Goal: Information Seeking & Learning: Find contact information

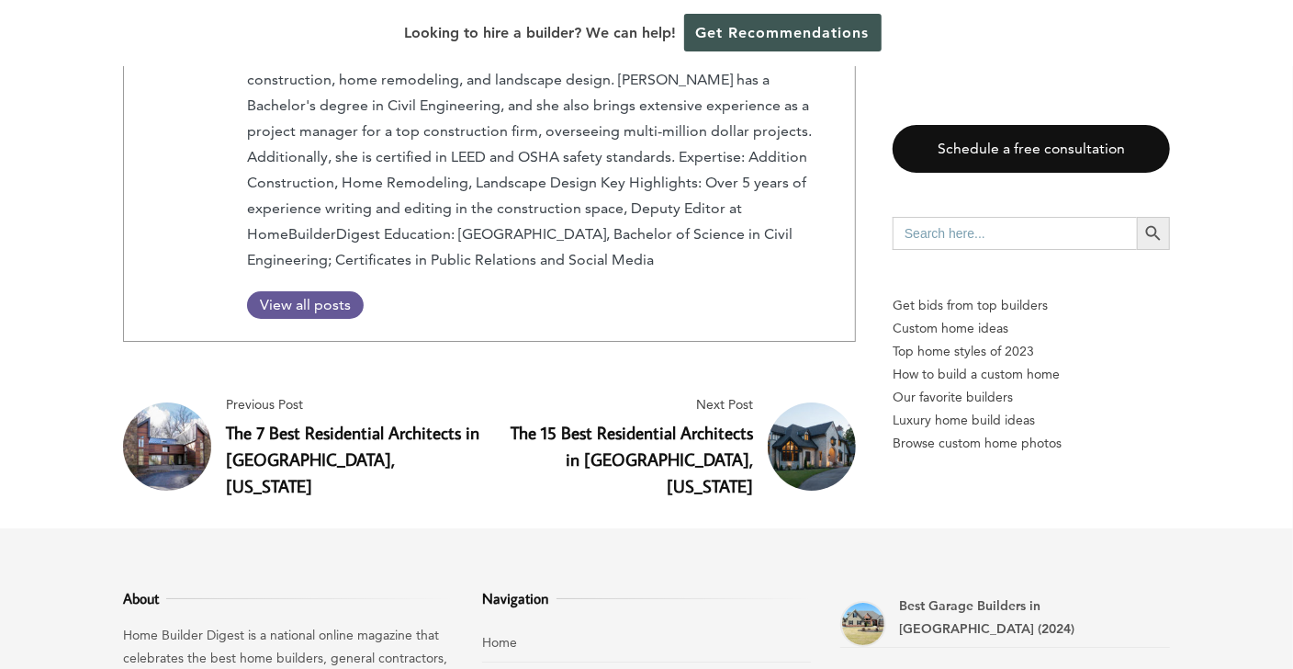
scroll to position [3568, 0]
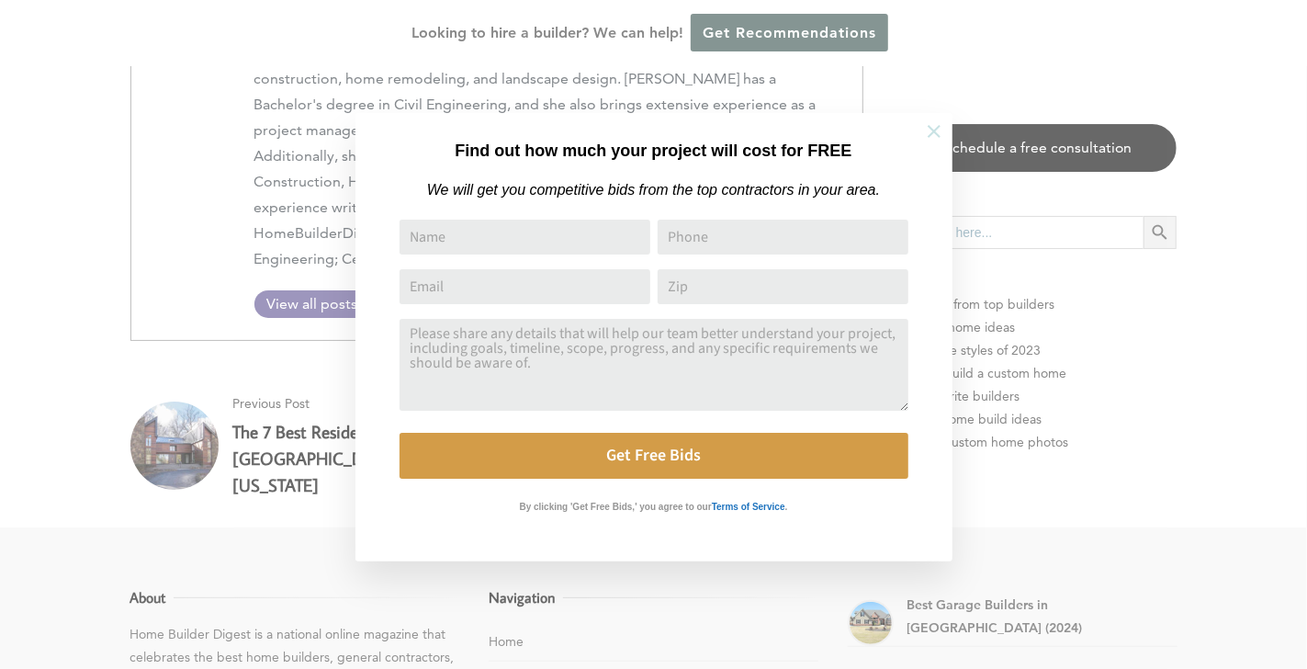
click at [931, 136] on icon at bounding box center [934, 131] width 20 height 20
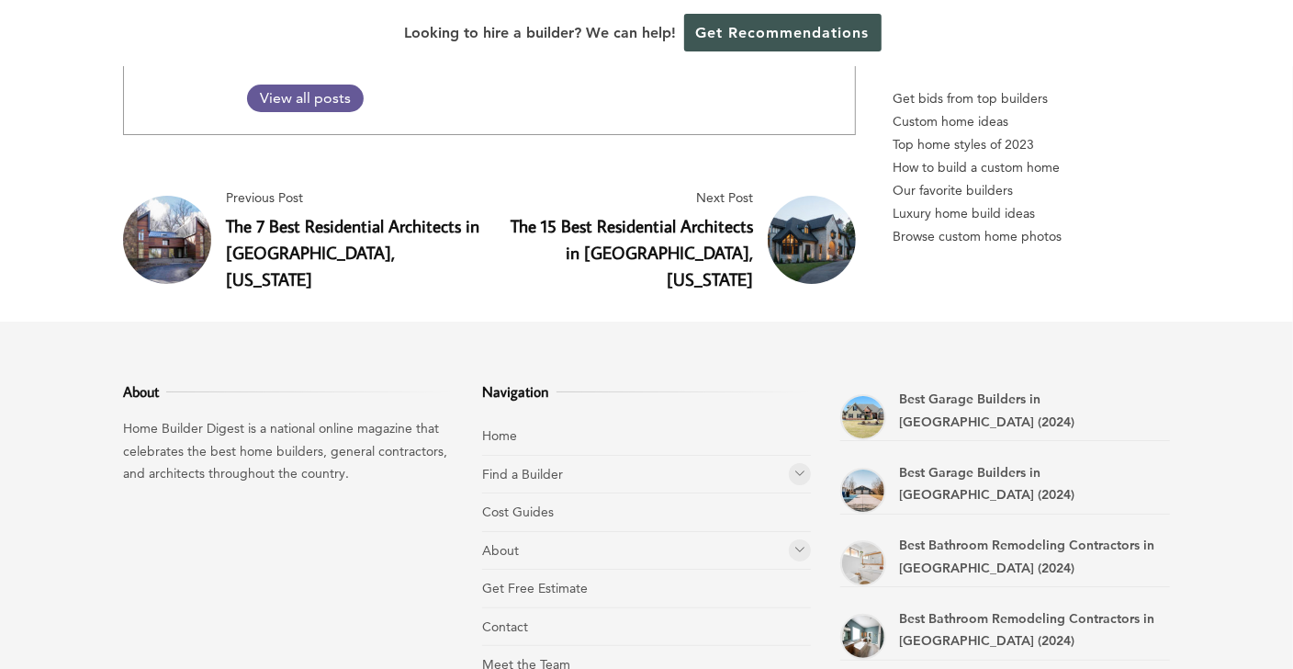
scroll to position [3766, 0]
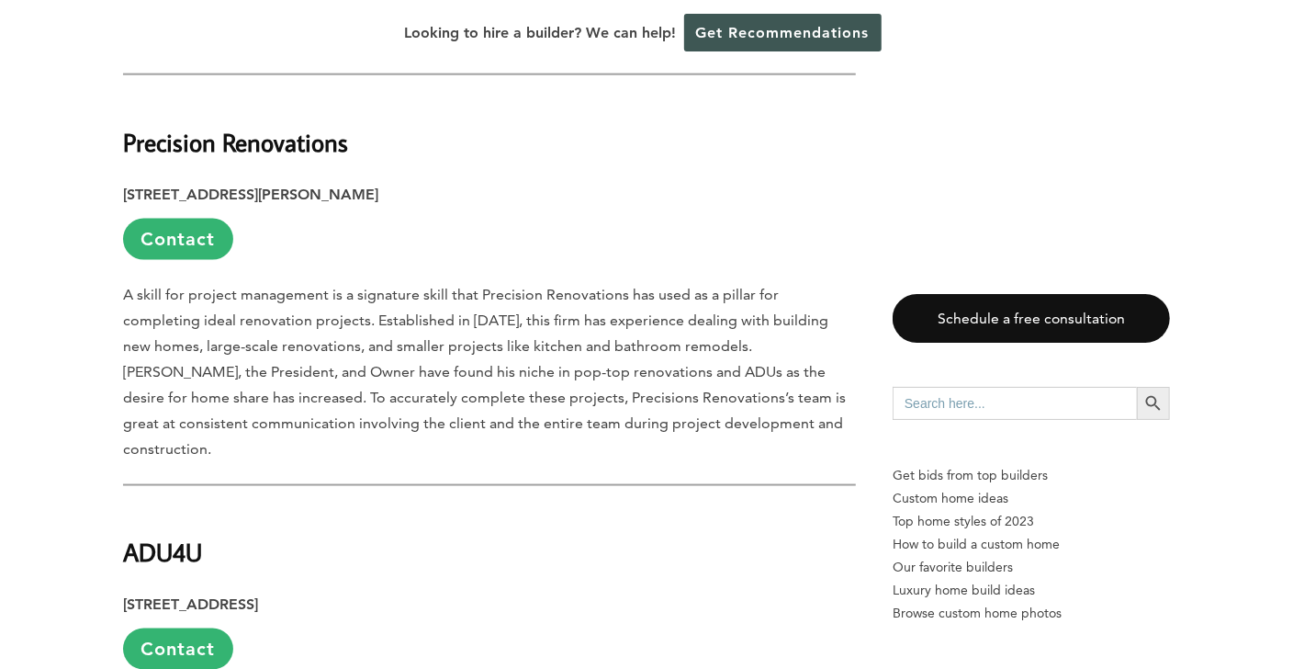
scroll to position [1102, 0]
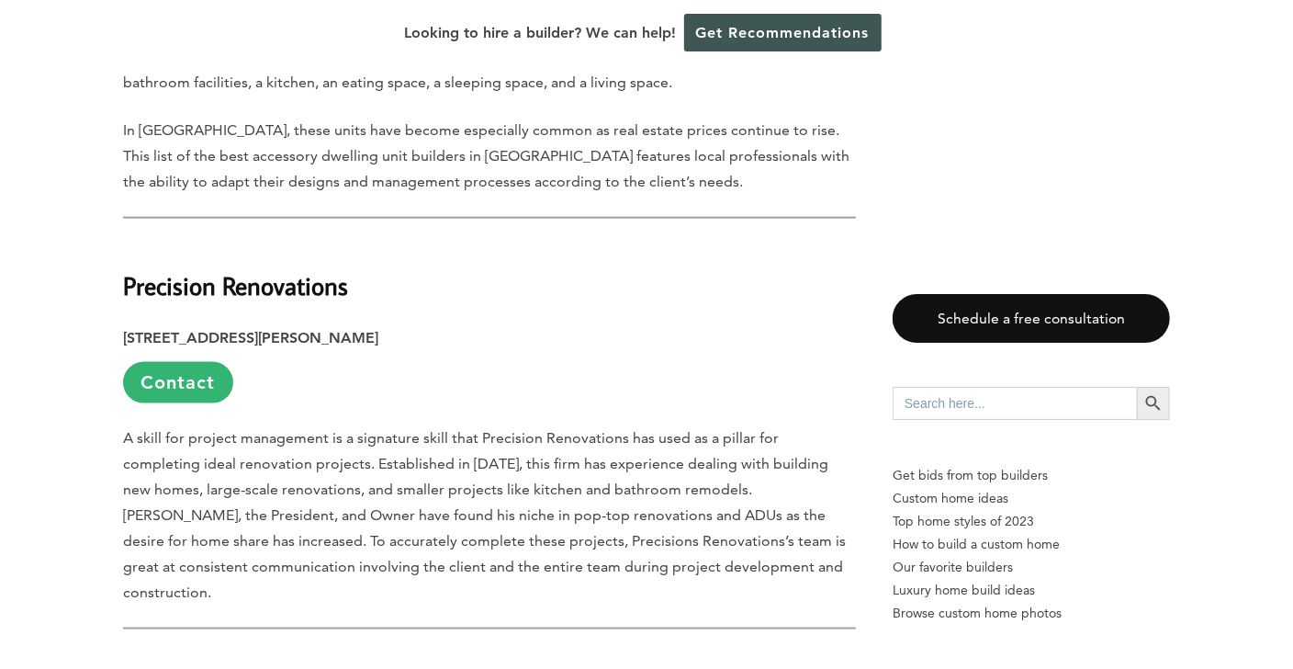
click at [364, 513] on p "A skill for project management is a signature skill that Precision Renovations …" at bounding box center [489, 515] width 733 height 180
click at [172, 378] on link "Contact" at bounding box center [178, 382] width 110 height 41
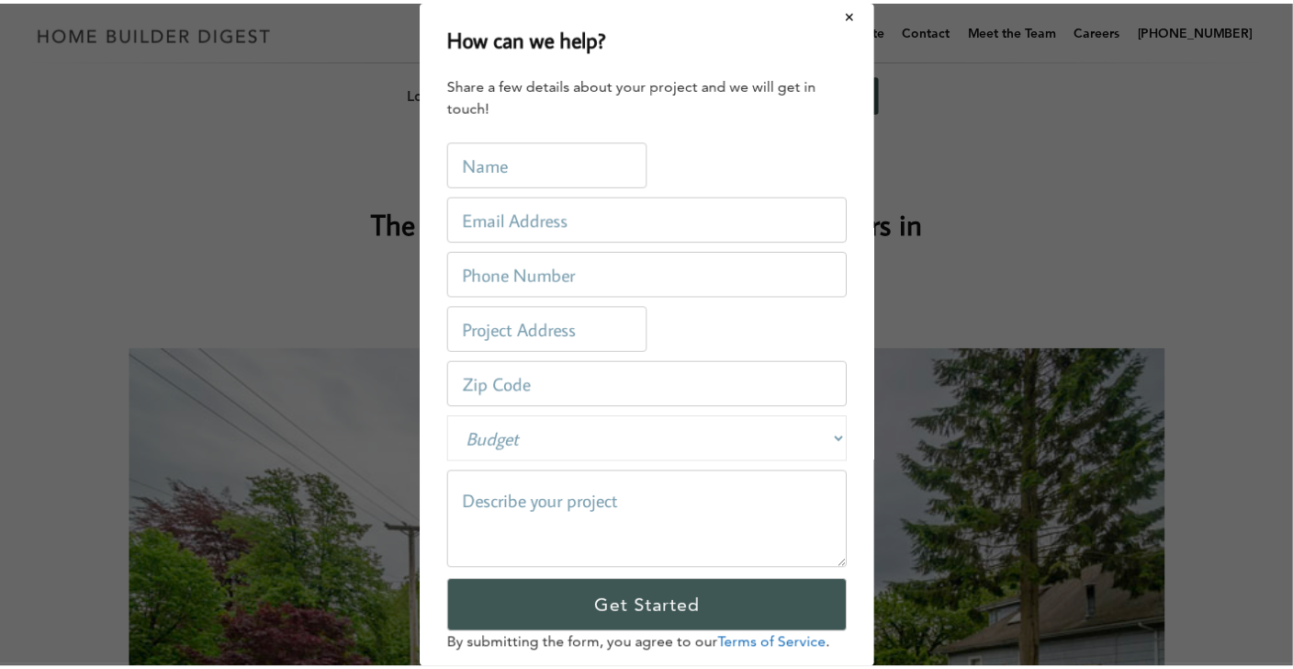
scroll to position [0, 0]
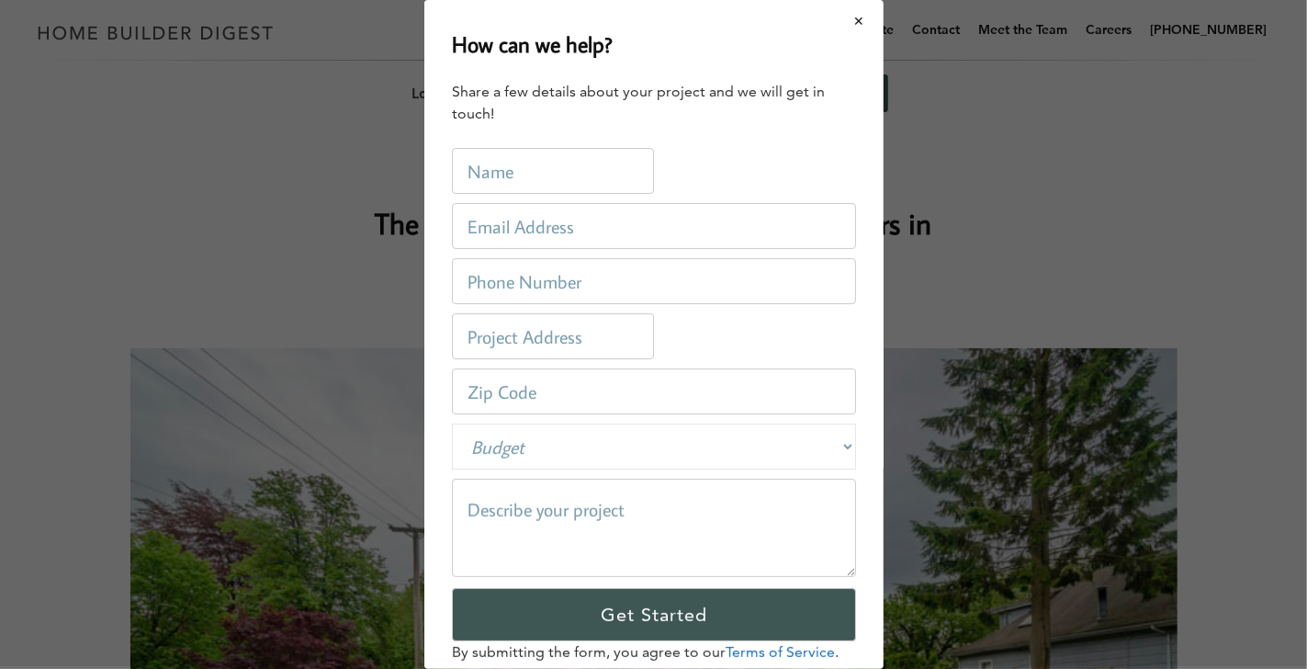
click at [844, 19] on button "Close modal" at bounding box center [859, 21] width 49 height 39
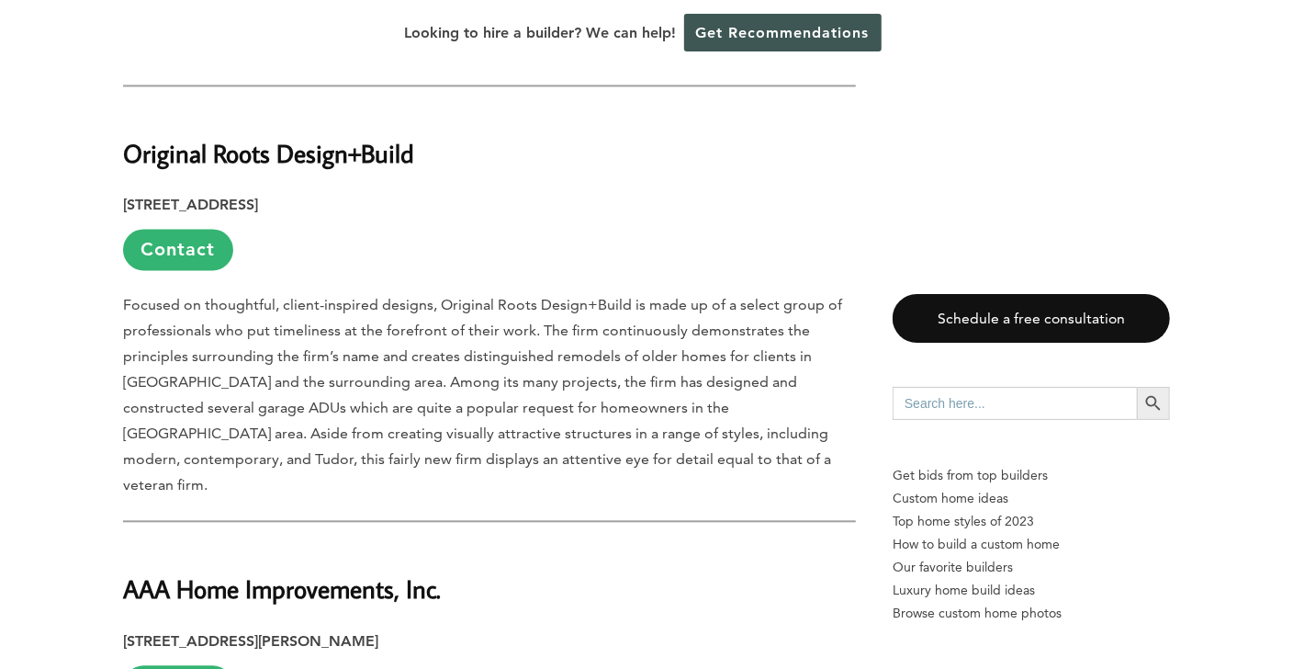
scroll to position [2113, 0]
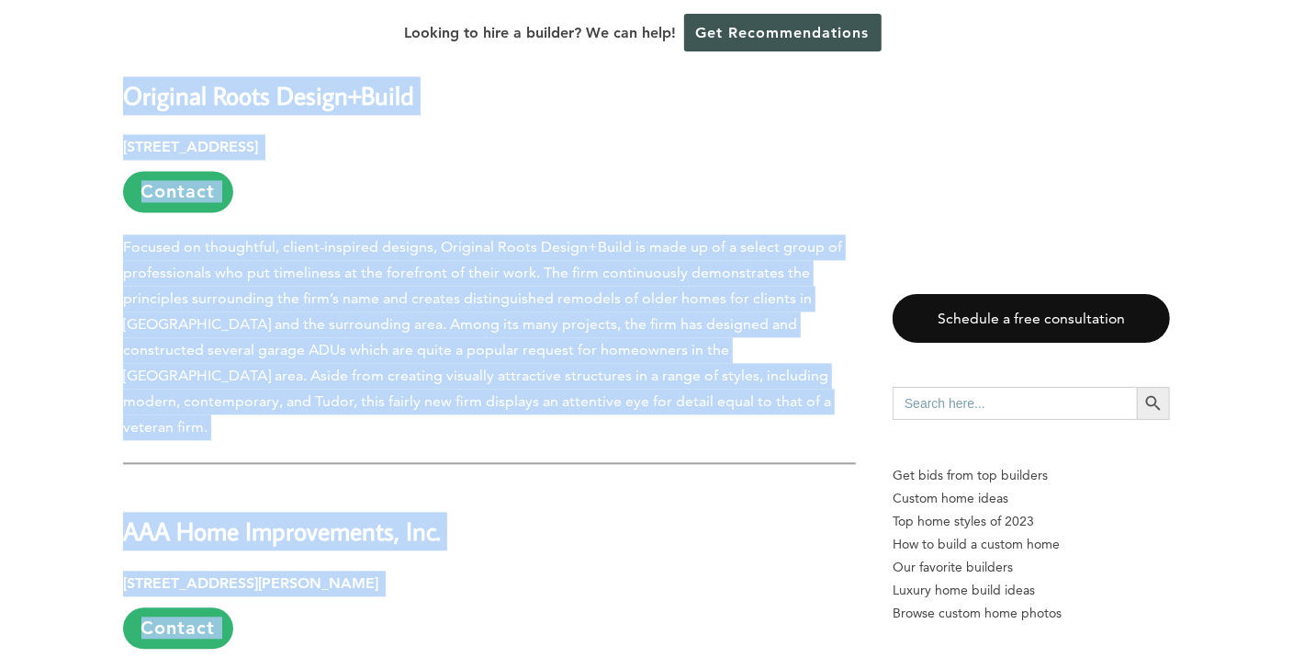
drag, startPoint x: 577, startPoint y: 341, endPoint x: 1136, endPoint y: 66, distance: 623.2
click at [1136, 66] on div "Menu Menu Home Find a Builder Home Builders Architects and Building Designers G…" at bounding box center [646, 231] width 1293 height 4688
click at [928, 123] on aside "Schedule a free consultation Search for: Search Button Get bids from top builde…" at bounding box center [1031, 422] width 277 height 3061
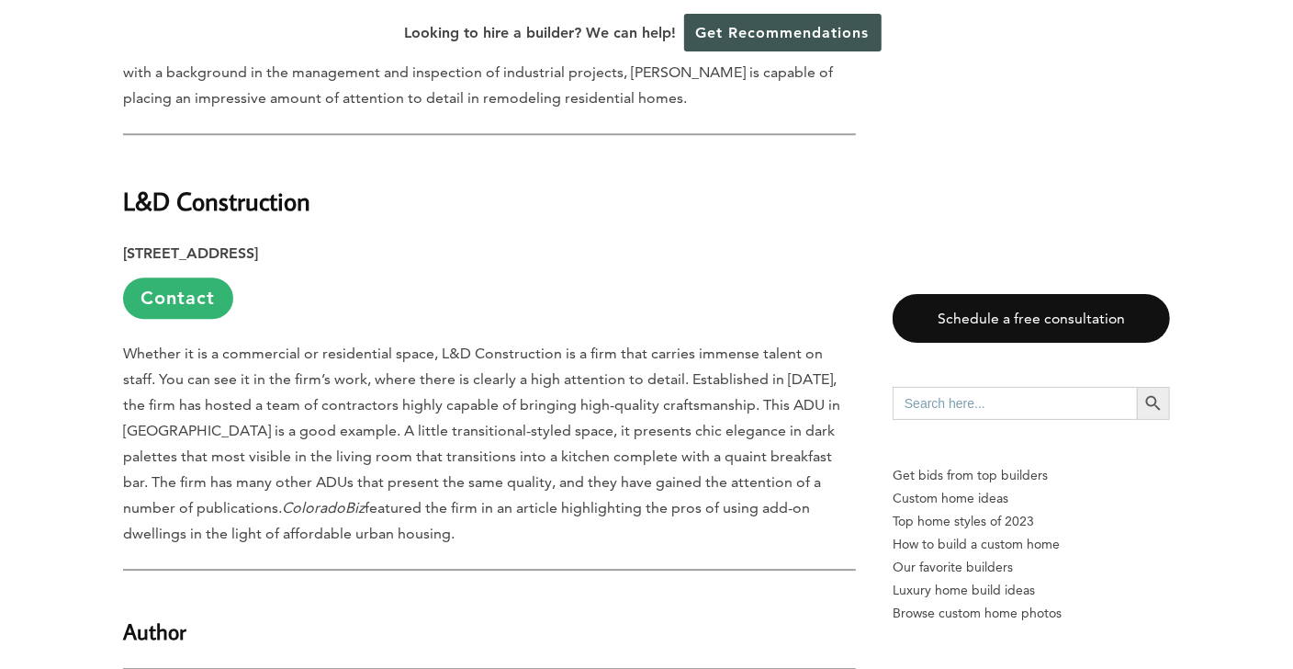
scroll to position [2847, 0]
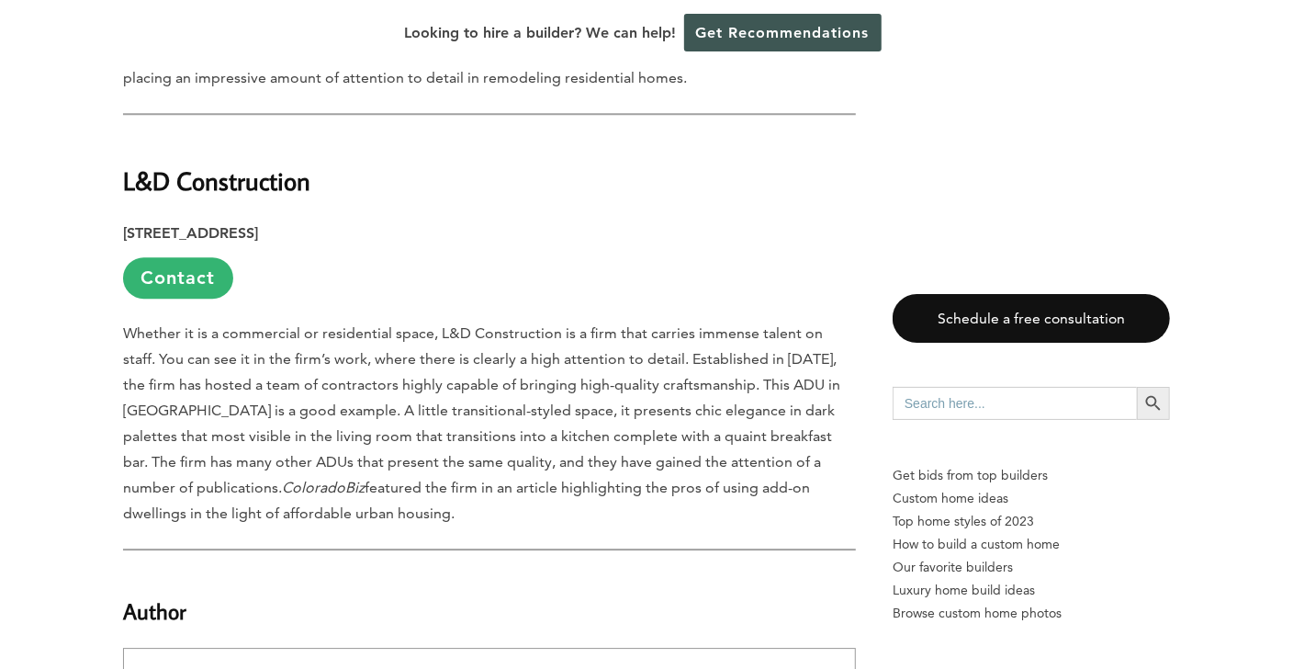
click at [448, 321] on p "Whether it is a commercial or residential space, L&D Construction is a firm tha…" at bounding box center [489, 424] width 733 height 206
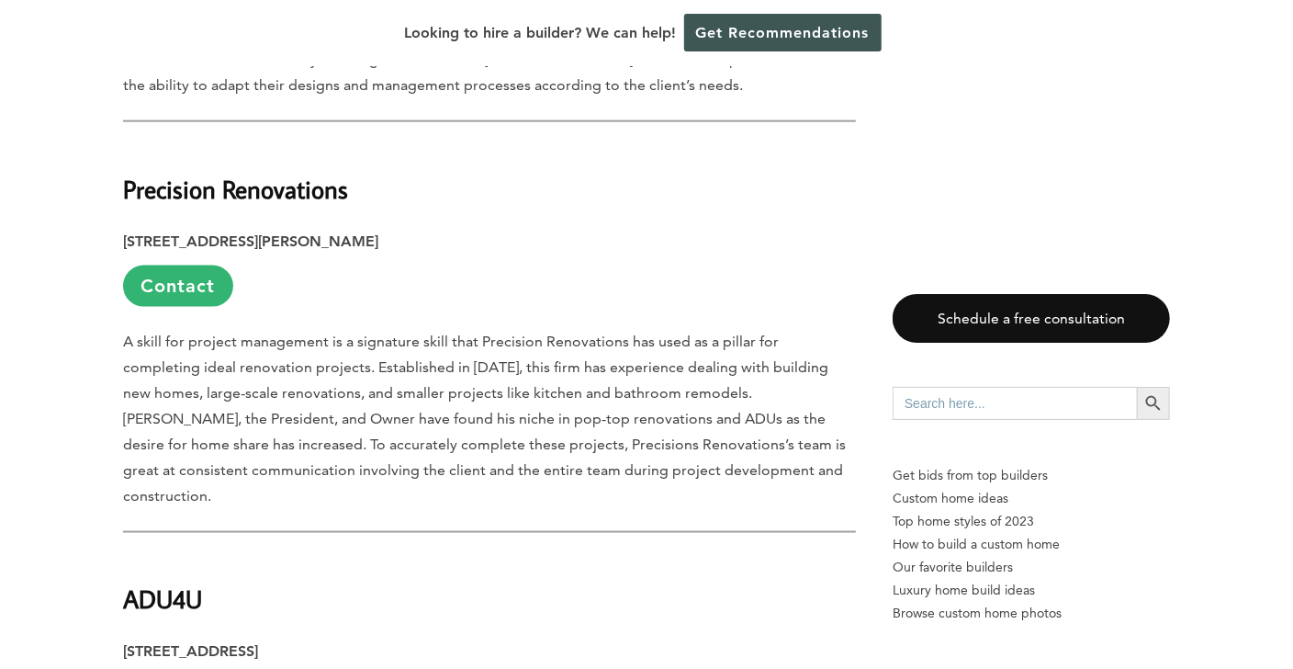
scroll to position [1194, 0]
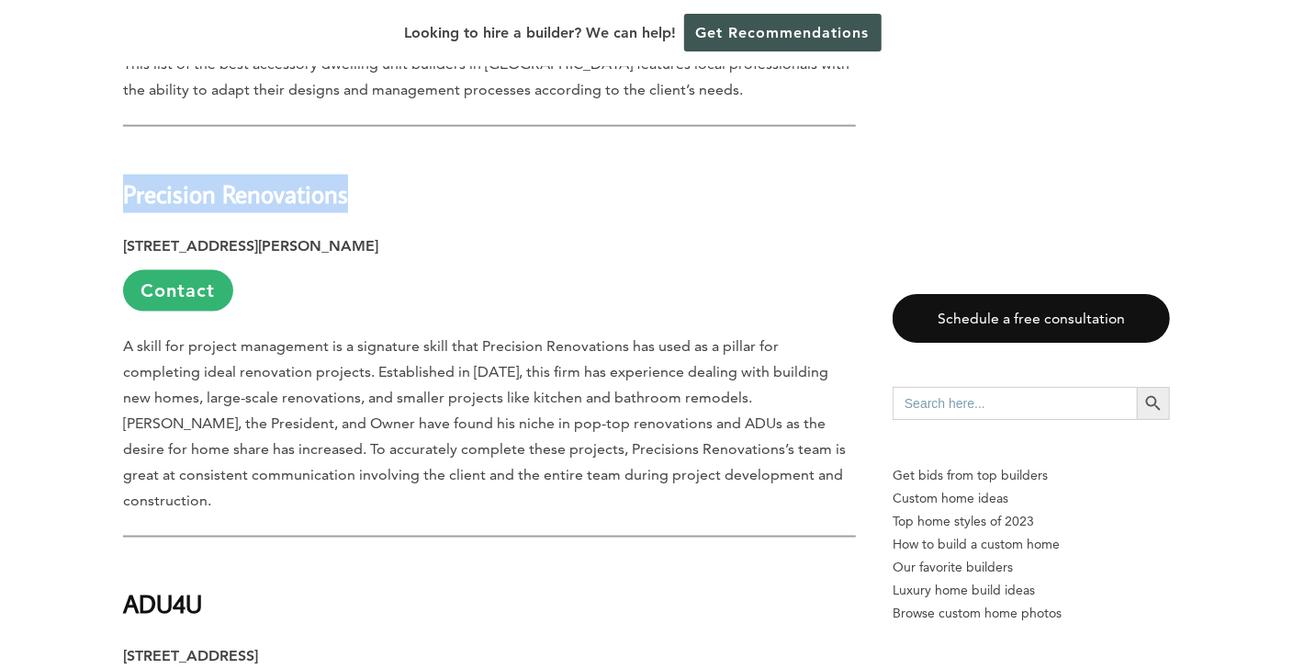
drag, startPoint x: 362, startPoint y: 193, endPoint x: 126, endPoint y: 205, distance: 236.4
click at [126, 205] on h2 "Precision Renovations" at bounding box center [489, 180] width 733 height 63
copy strong "Precision Renovations"
click at [378, 241] on p "[STREET_ADDRESS][PERSON_NAME] Contact" at bounding box center [489, 272] width 733 height 78
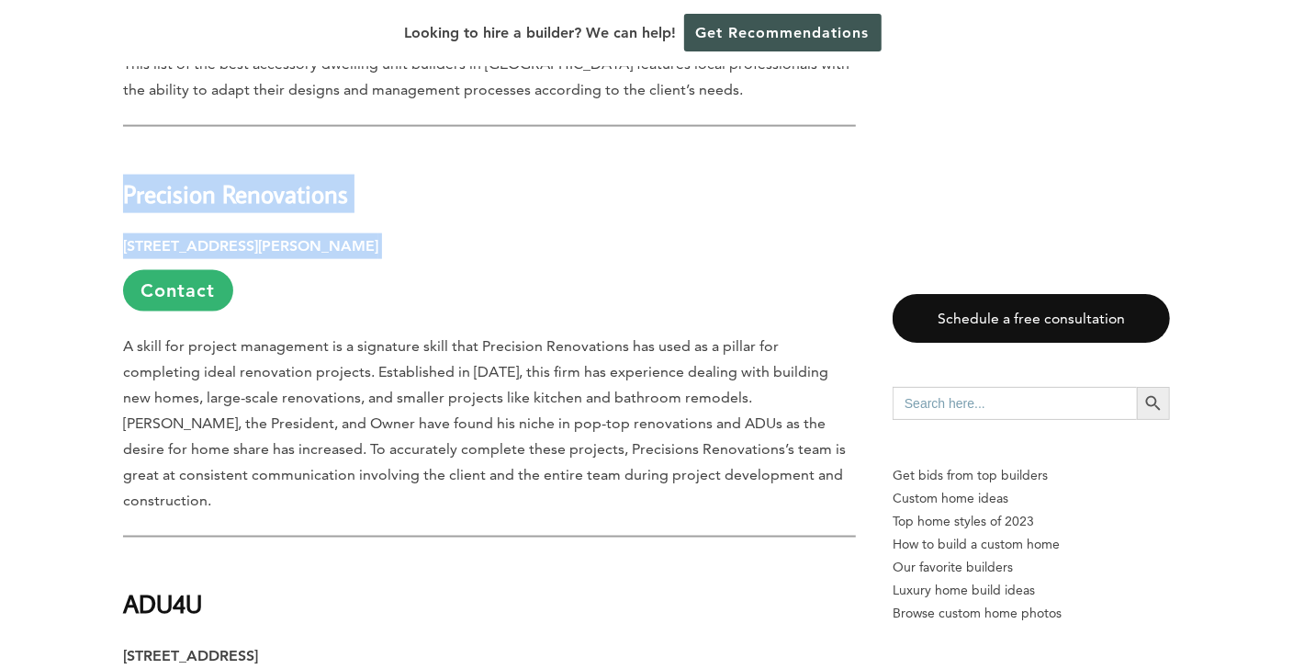
drag, startPoint x: 378, startPoint y: 241, endPoint x: 121, endPoint y: 196, distance: 260.2
copy div "Precision Renovations [STREET_ADDRESS][PERSON_NAME]"
click at [635, 185] on h2 "Precision Renovations" at bounding box center [489, 180] width 733 height 63
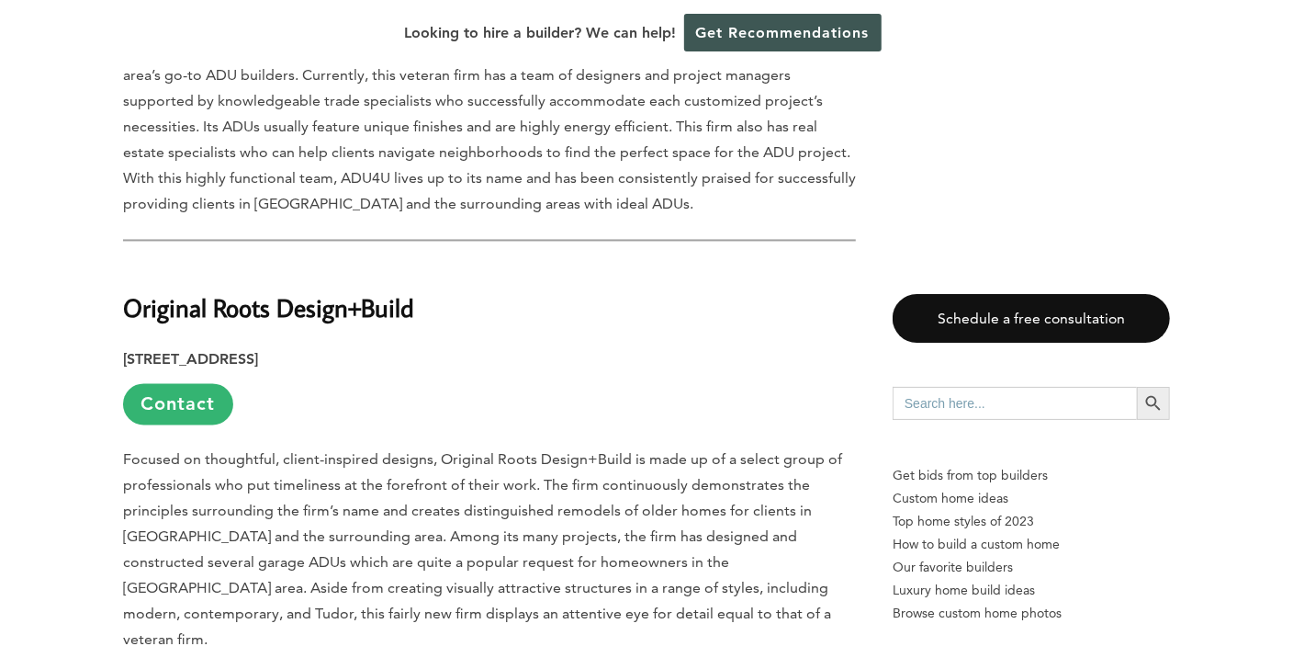
scroll to position [1929, 0]
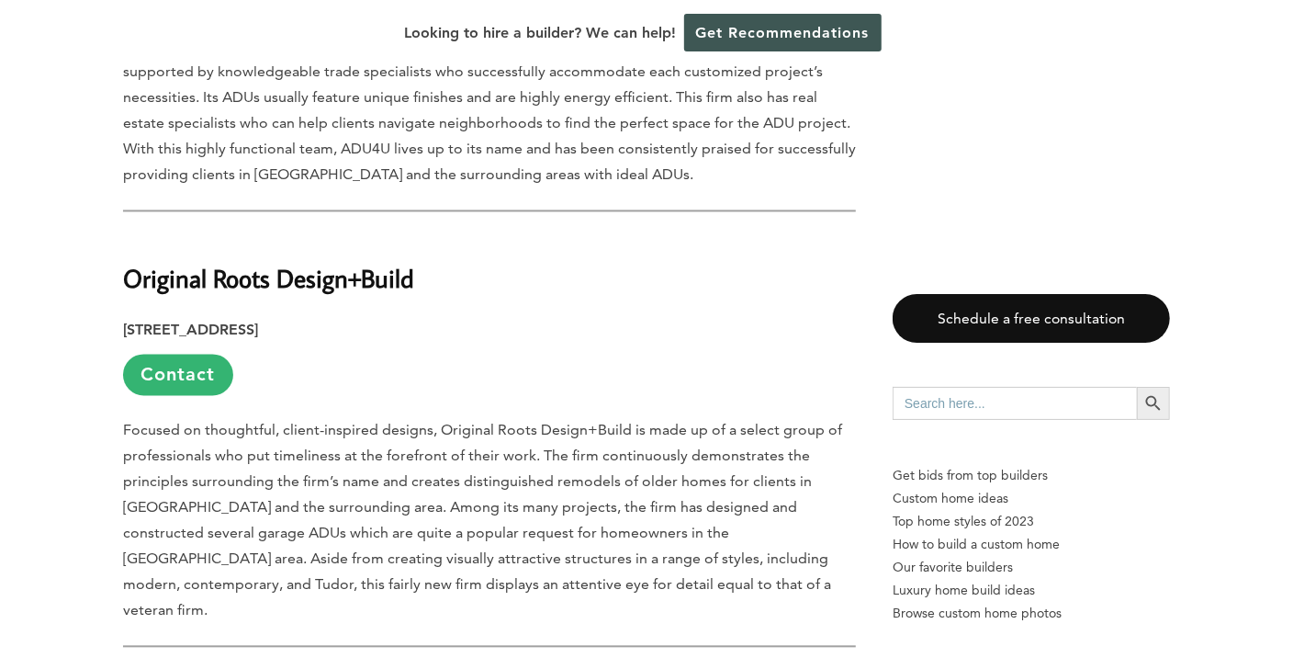
click at [440, 250] on h2 "Original Roots Design+Build" at bounding box center [489, 265] width 733 height 63
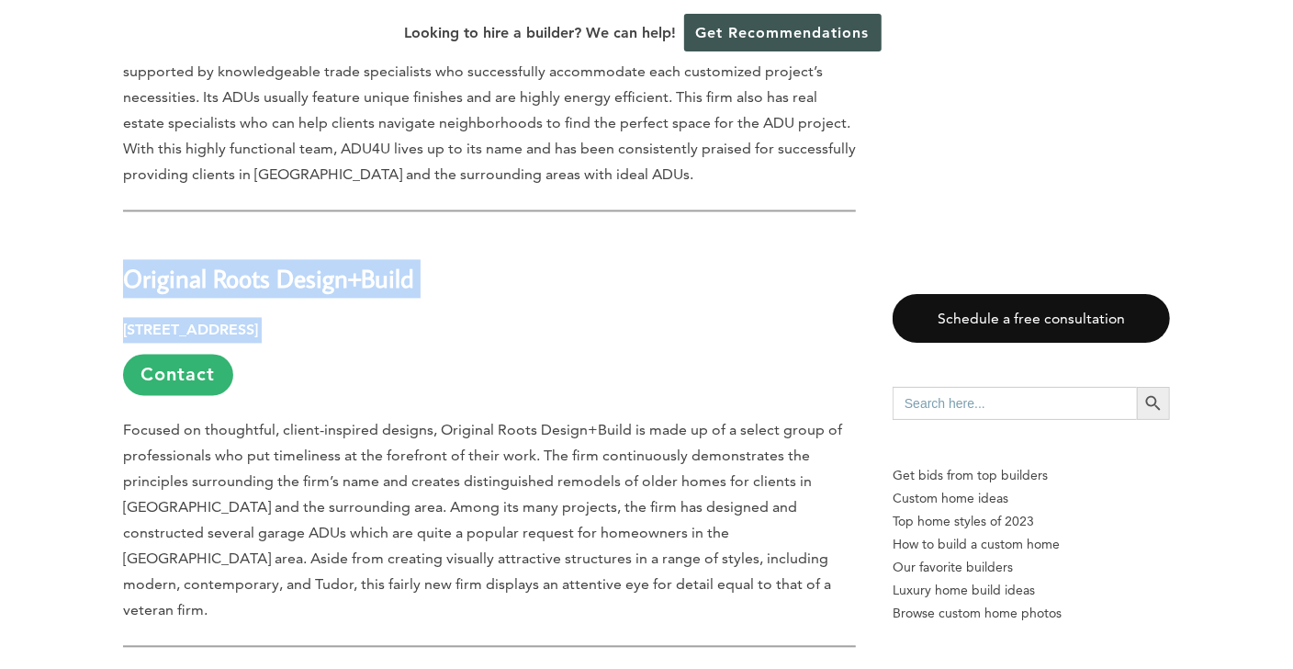
drag, startPoint x: 130, startPoint y: 247, endPoint x: 455, endPoint y: 280, distance: 326.9
click at [455, 280] on div "Last updated on [DATE] 09:59 am Sometimes referred to as a carriage house, acce…" at bounding box center [489, 528] width 733 height 2904
copy div "Original Roots Design+Build [STREET_ADDRESS]"
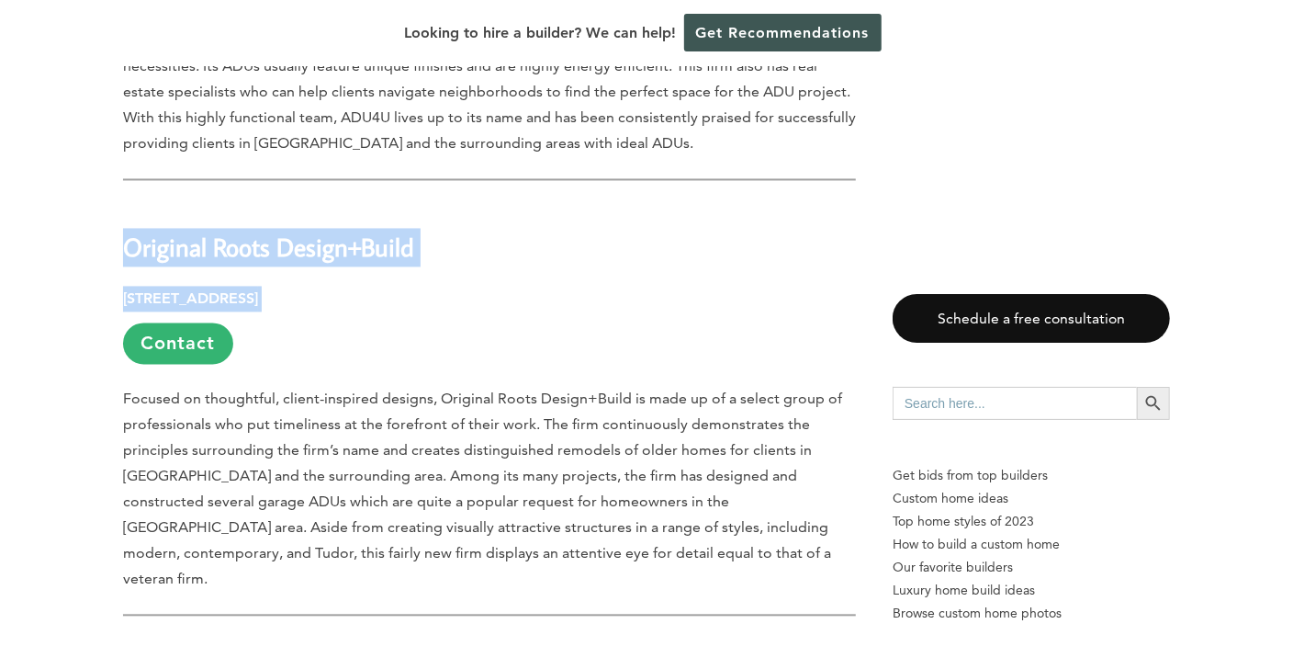
scroll to position [2296, 0]
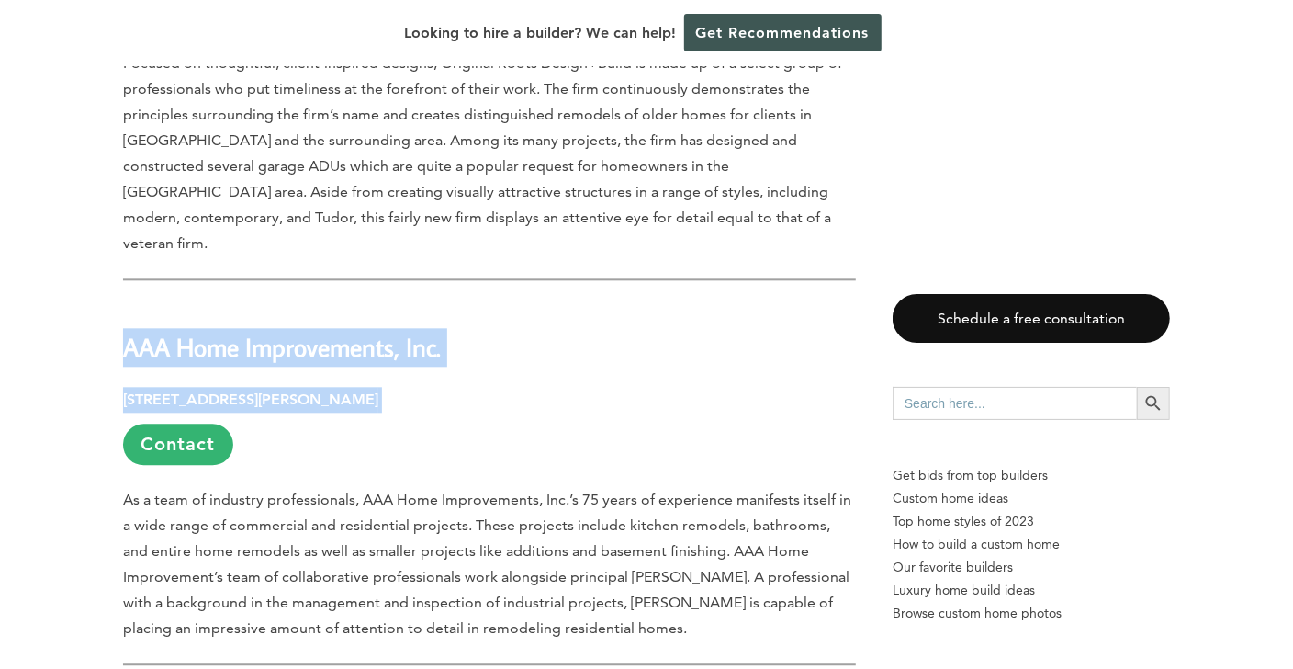
drag, startPoint x: 129, startPoint y: 295, endPoint x: 525, endPoint y: 321, distance: 397.7
click at [525, 321] on div "Last updated on [DATE] 09:59 am Sometimes referred to as a carriage house, acce…" at bounding box center [489, 160] width 733 height 2904
copy div "AAA Home Improvements, Inc. [STREET_ADDRESS][PERSON_NAME]"
